Goal: Information Seeking & Learning: Learn about a topic

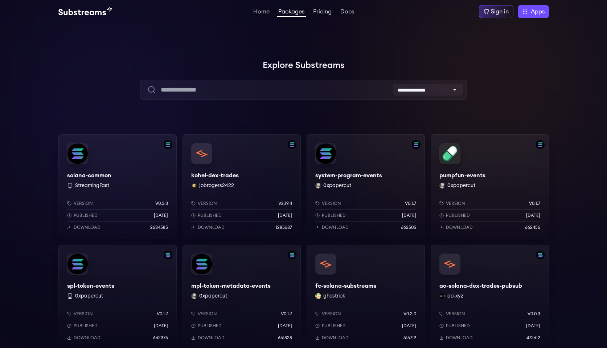
click at [114, 174] on div "solana-common StreamingFast Version v0.3.3 Published 6 months ago Download 2634…" at bounding box center [117, 186] width 118 height 104
click at [313, 16] on link "Pricing" at bounding box center [322, 12] width 21 height 7
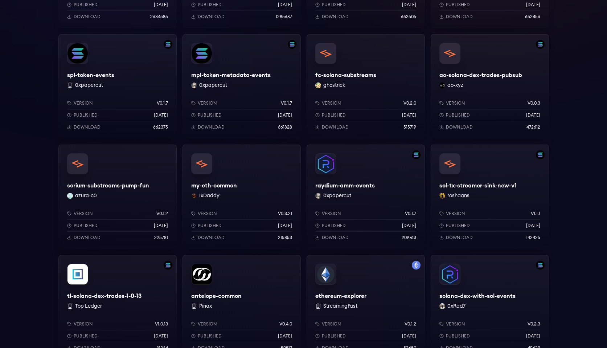
scroll to position [300, 0]
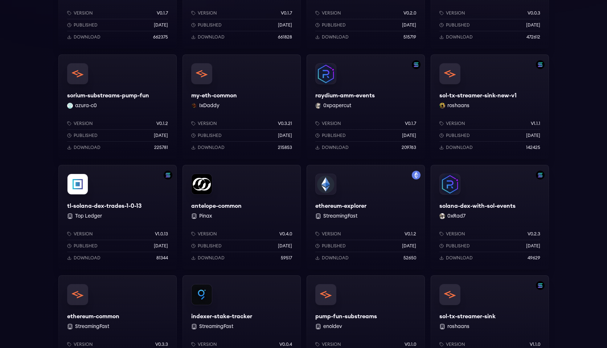
click at [489, 196] on div "solana-dex-with-sol-events 0xRad7 Version v0.2.3 Published 5 months ago Downloa…" at bounding box center [490, 217] width 118 height 104
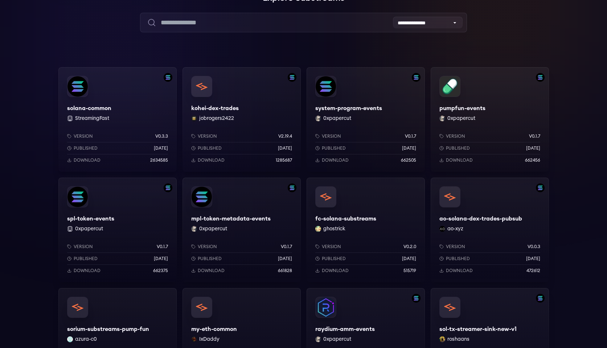
scroll to position [0, 0]
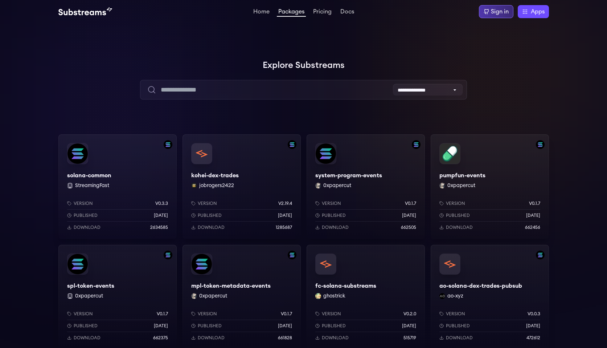
click at [500, 10] on div "Sign in" at bounding box center [500, 11] width 18 height 9
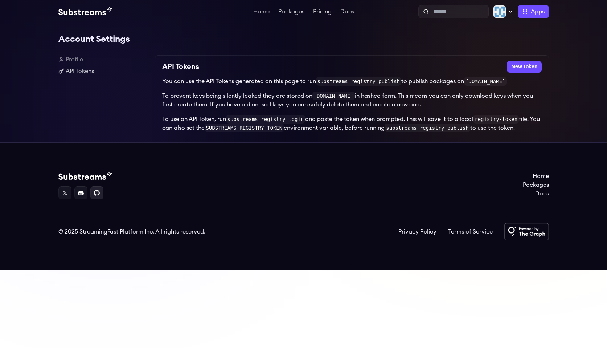
click at [97, 195] on link at bounding box center [96, 192] width 13 height 13
click at [76, 12] on img at bounding box center [85, 11] width 54 height 9
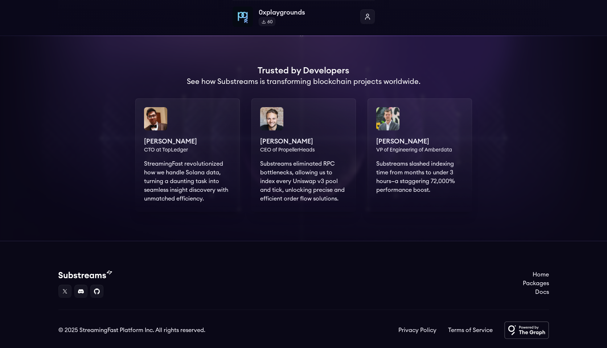
scroll to position [494, 0]
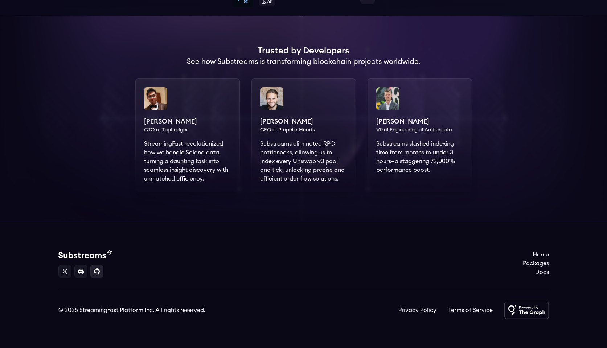
click at [94, 271] on link at bounding box center [96, 270] width 13 height 13
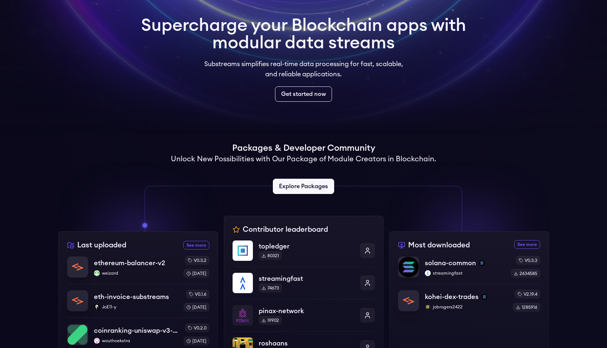
scroll to position [0, 0]
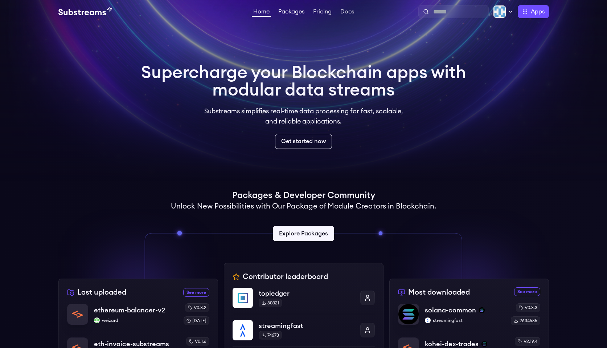
click at [286, 12] on link "Packages" at bounding box center [291, 12] width 29 height 7
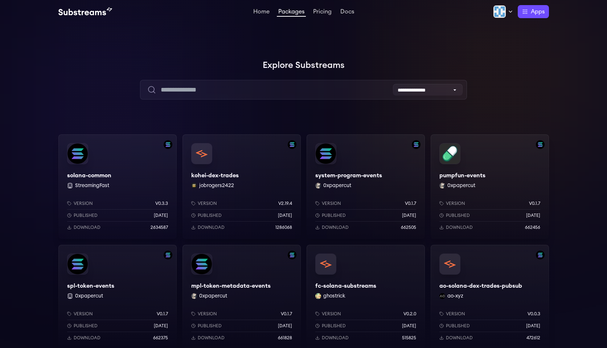
click at [344, 13] on link "Docs" at bounding box center [347, 12] width 17 height 7
